Goal: Find specific page/section: Find specific page/section

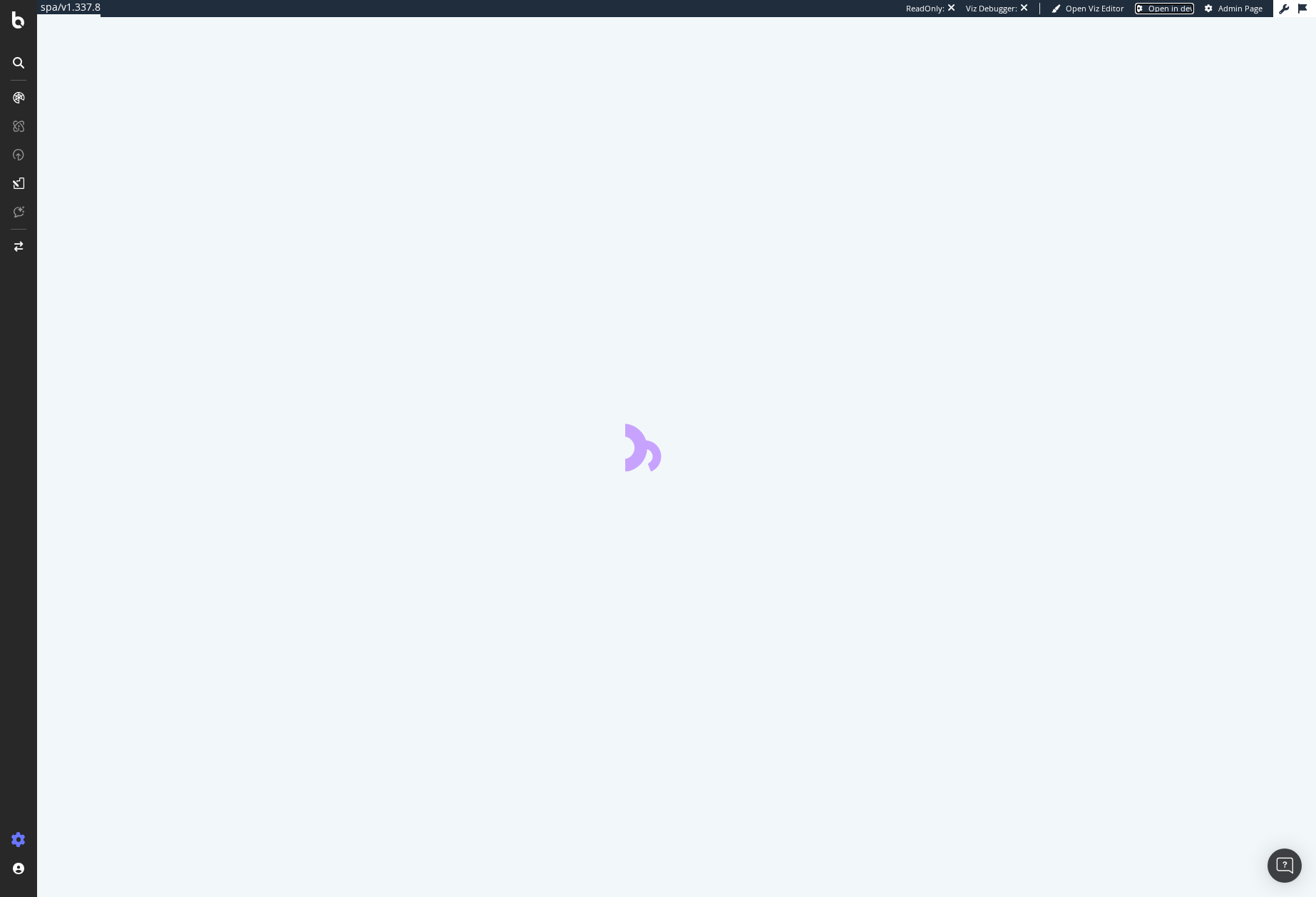
click at [1149, 7] on span "Open in dev" at bounding box center [1171, 8] width 45 height 11
